Goal: Browse casually: Explore the website without a specific task or goal

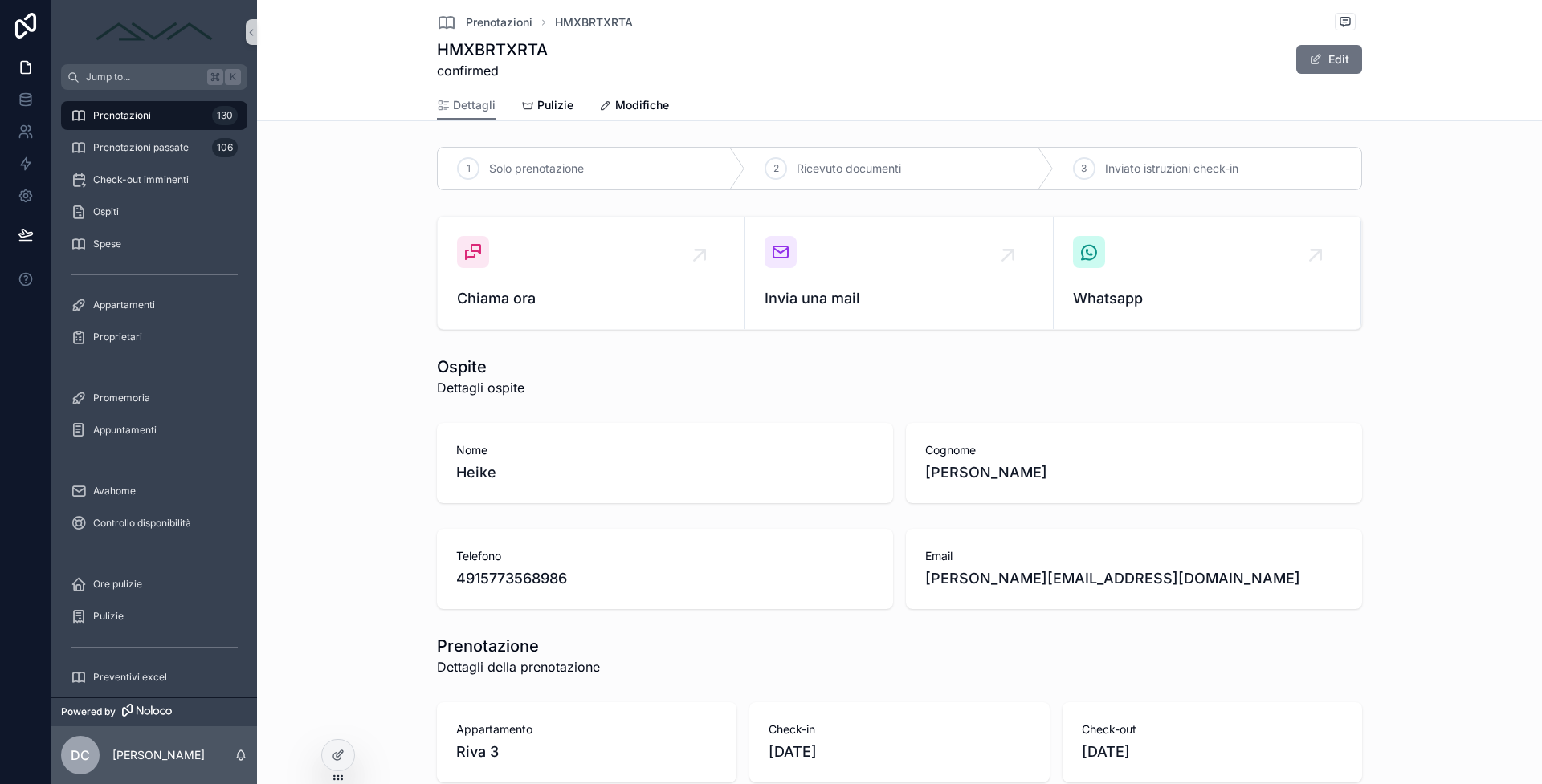
click at [1324, 335] on div "Chiama ora Invia una mail Whatsapp" at bounding box center [900, 272] width 1272 height 126
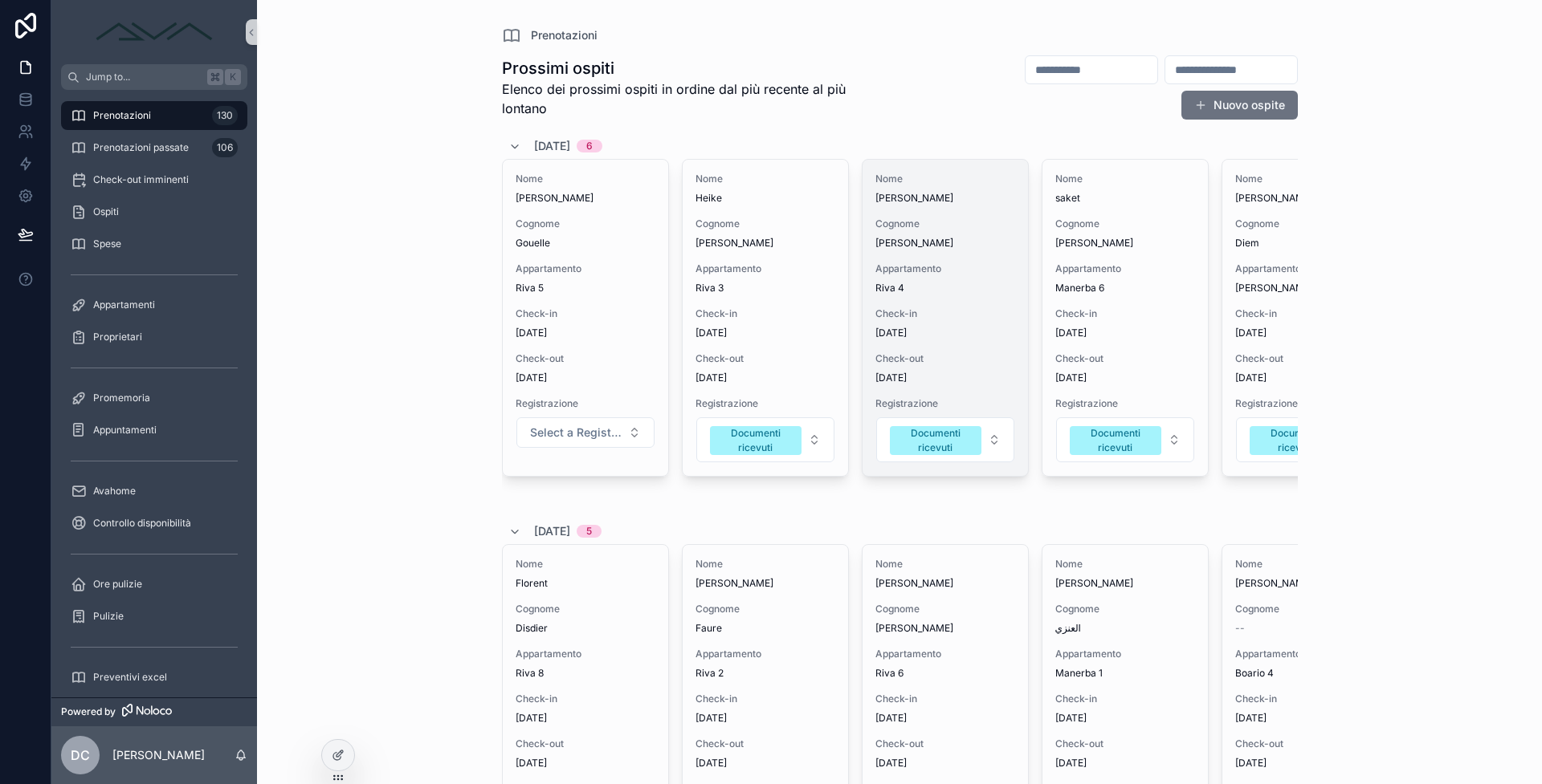
click at [985, 291] on span "Riva 4" at bounding box center [945, 288] width 140 height 13
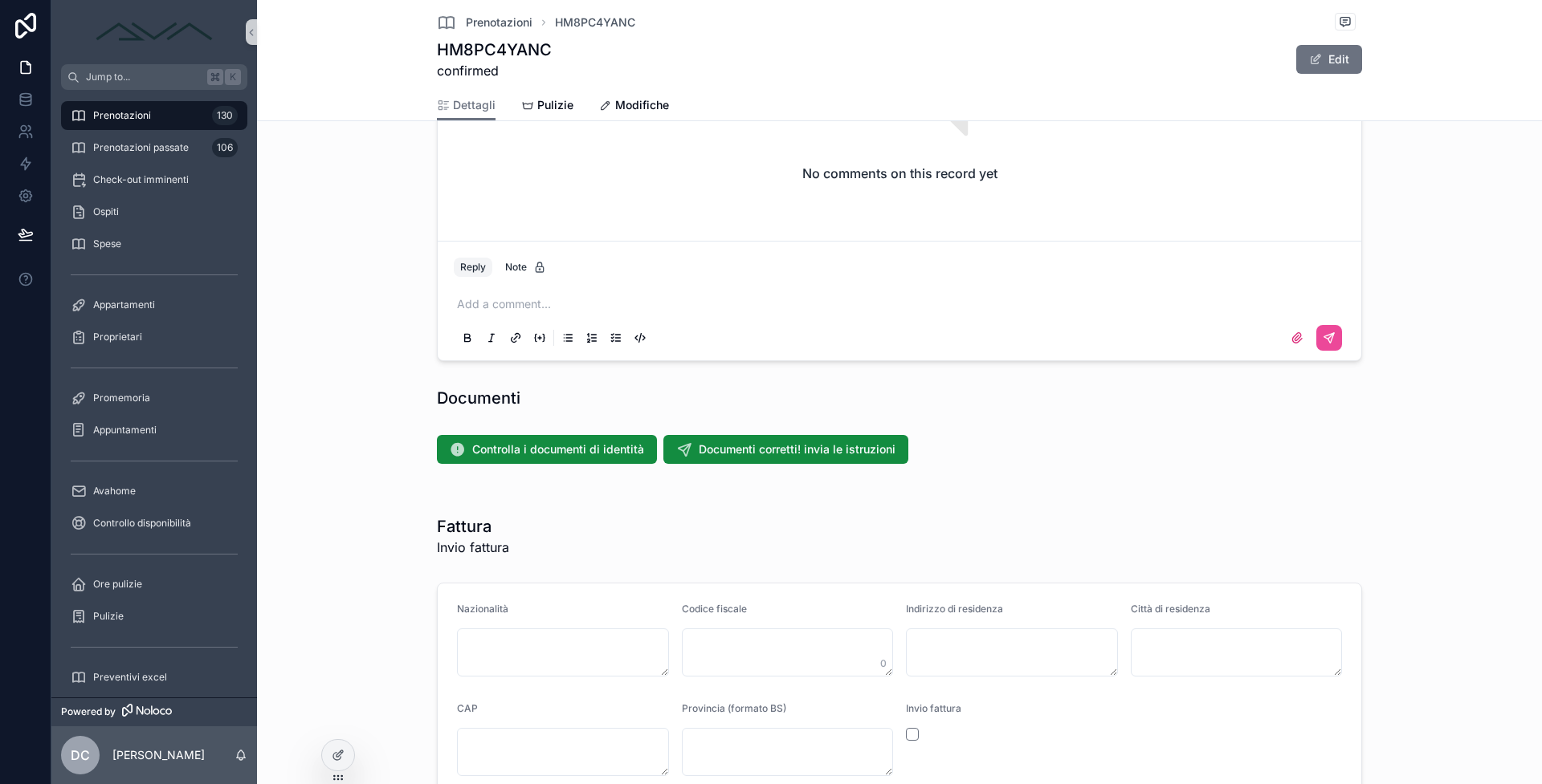
scroll to position [638, 0]
